Goal: Check status: Check status

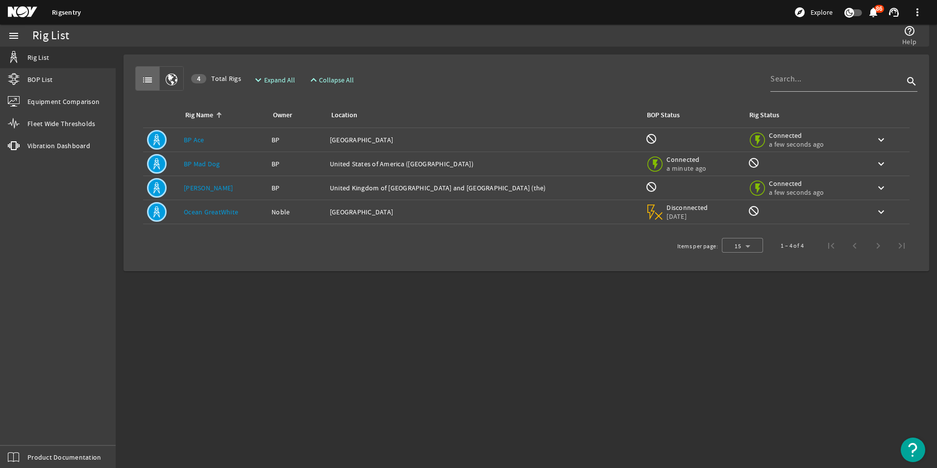
click at [193, 162] on link "BP Mad Dog" at bounding box center [202, 163] width 36 height 9
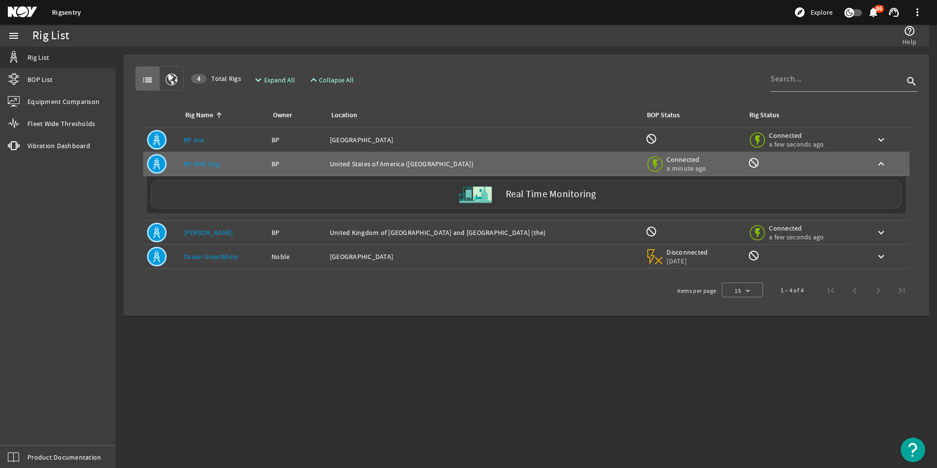
click at [536, 196] on label "Real Time Monitoring" at bounding box center [551, 194] width 91 height 10
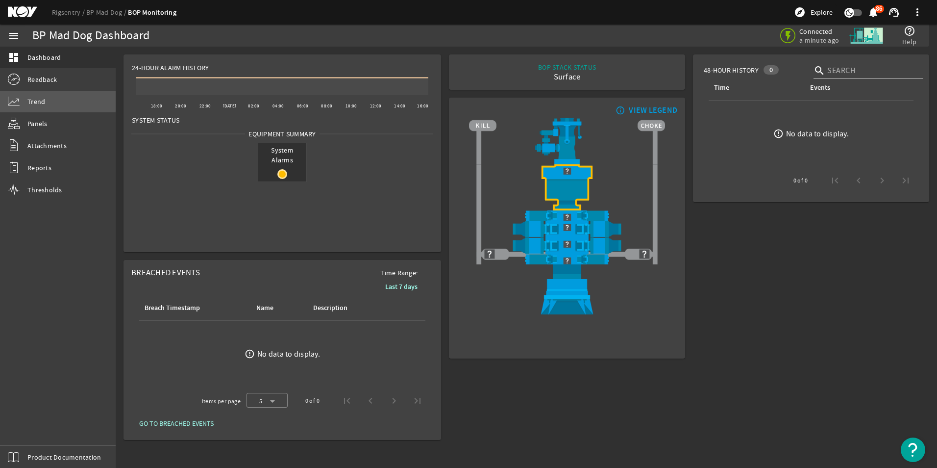
click at [45, 100] on span "Trend" at bounding box center [36, 102] width 18 height 10
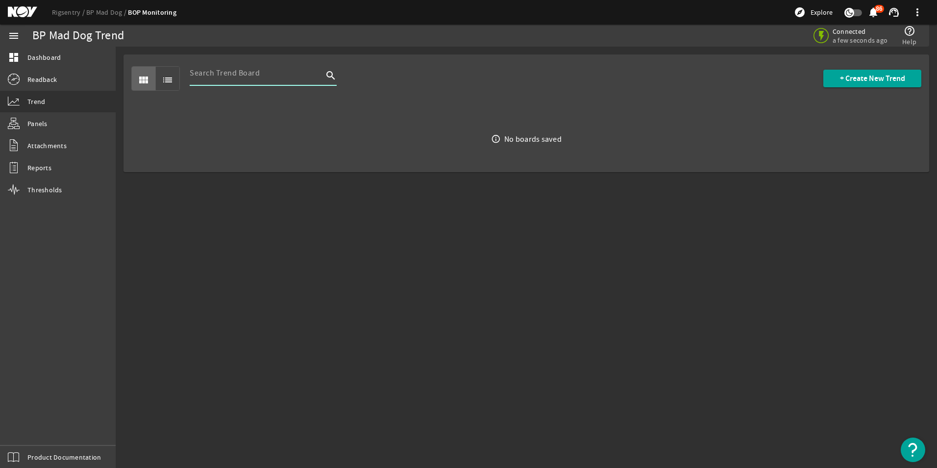
click at [247, 75] on input at bounding box center [256, 73] width 133 height 12
click at [330, 74] on icon "search" at bounding box center [331, 76] width 12 height 12
click at [62, 188] on link "Thresholds" at bounding box center [58, 190] width 116 height 22
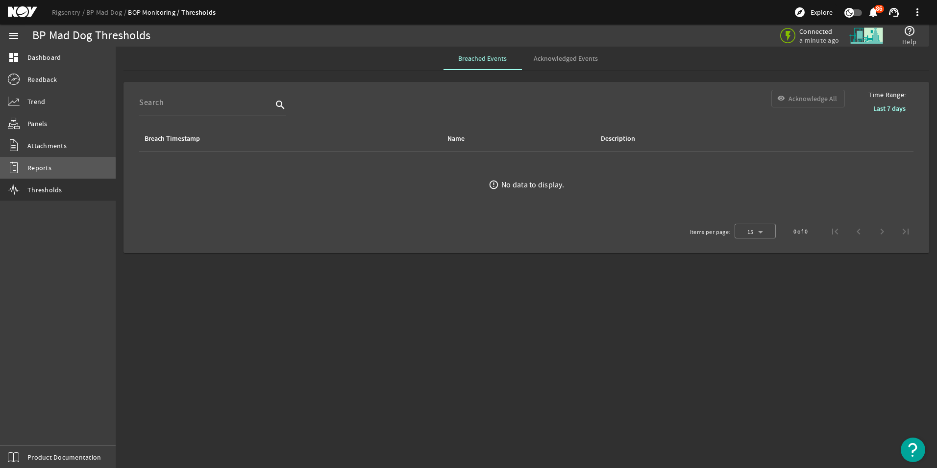
click at [52, 169] on link "Reports" at bounding box center [58, 168] width 116 height 22
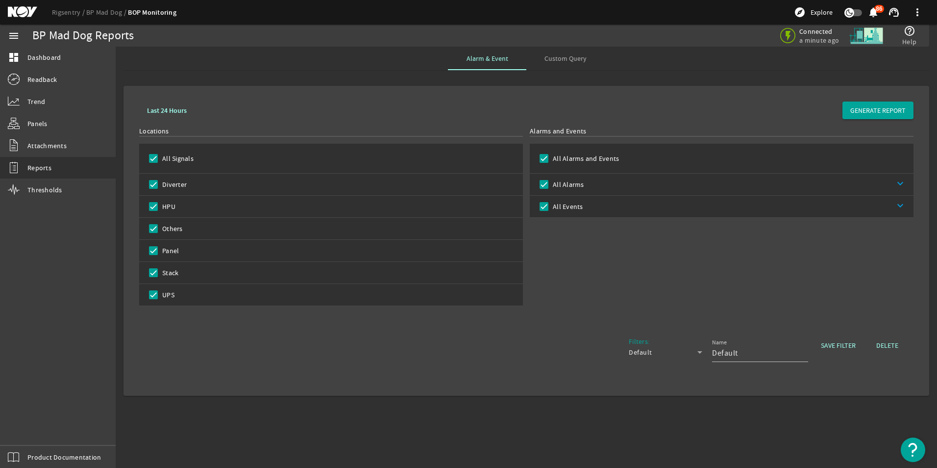
click at [564, 206] on label "All Events" at bounding box center [567, 206] width 32 height 10
click at [551, 206] on input "All Events" at bounding box center [544, 206] width 14 height 14
click at [562, 207] on label "All Events" at bounding box center [567, 206] width 32 height 10
click at [551, 207] on input "All Events" at bounding box center [544, 206] width 14 height 14
click at [186, 162] on label "All Signals" at bounding box center [176, 158] width 33 height 10
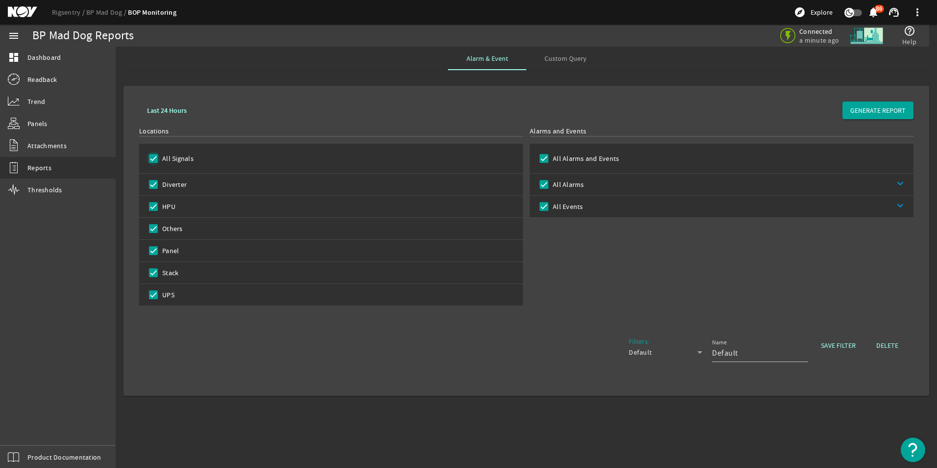
click at [160, 162] on input "All Signals" at bounding box center [154, 158] width 14 height 14
click at [187, 162] on label "All Signals" at bounding box center [176, 158] width 33 height 10
click at [160, 162] on input "All Signals" at bounding box center [154, 158] width 14 height 14
click at [577, 58] on span "Custom Query" at bounding box center [566, 58] width 42 height 7
